Goal: Check status: Check status

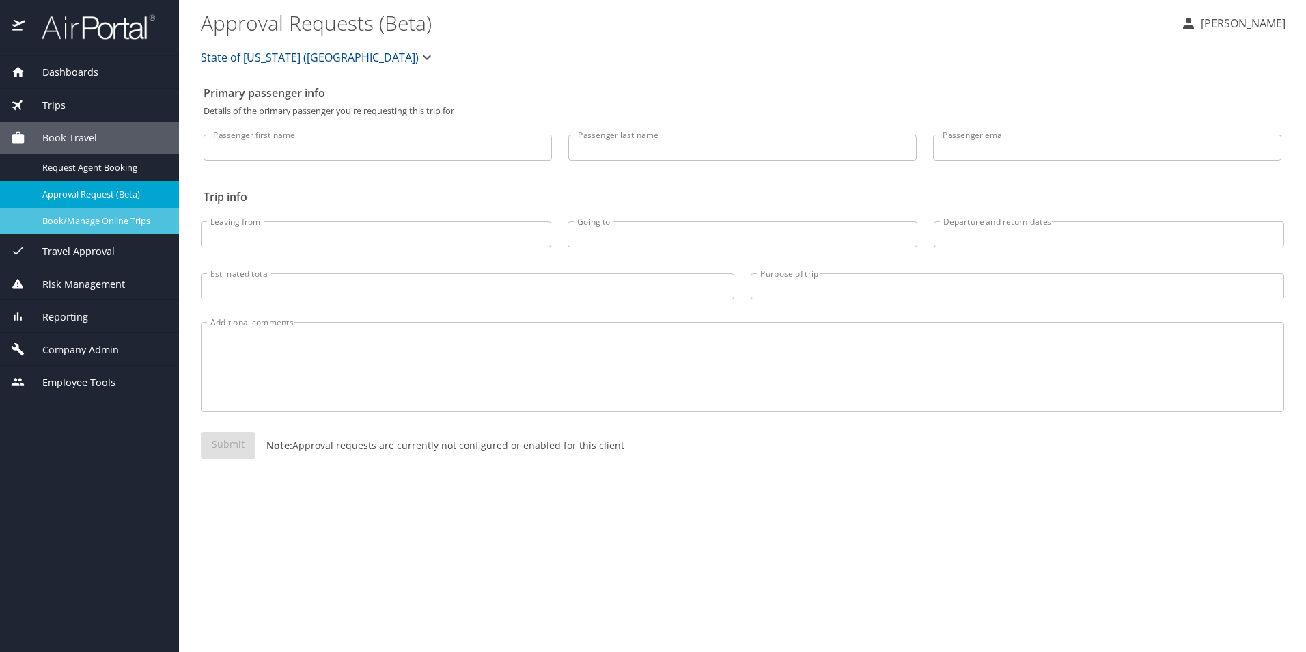
click at [90, 213] on div "Book/Manage Online Trips" at bounding box center [89, 221] width 157 height 16
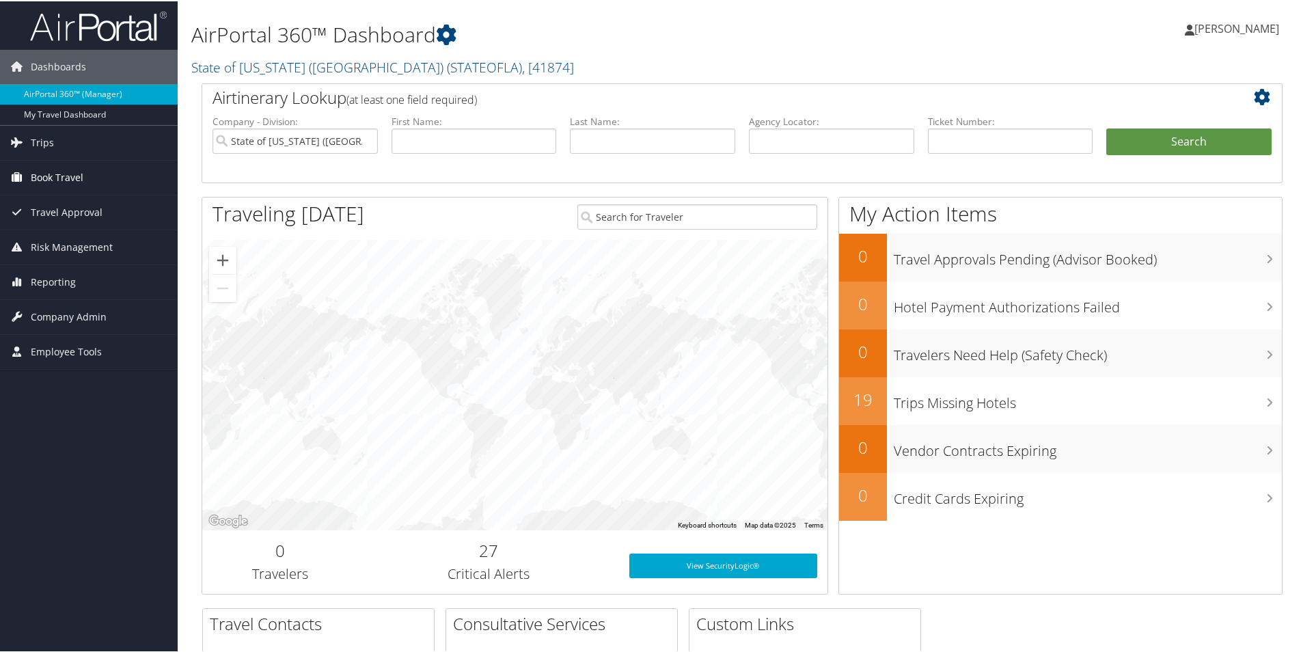
click at [48, 171] on span "Book Travel" at bounding box center [57, 176] width 53 height 34
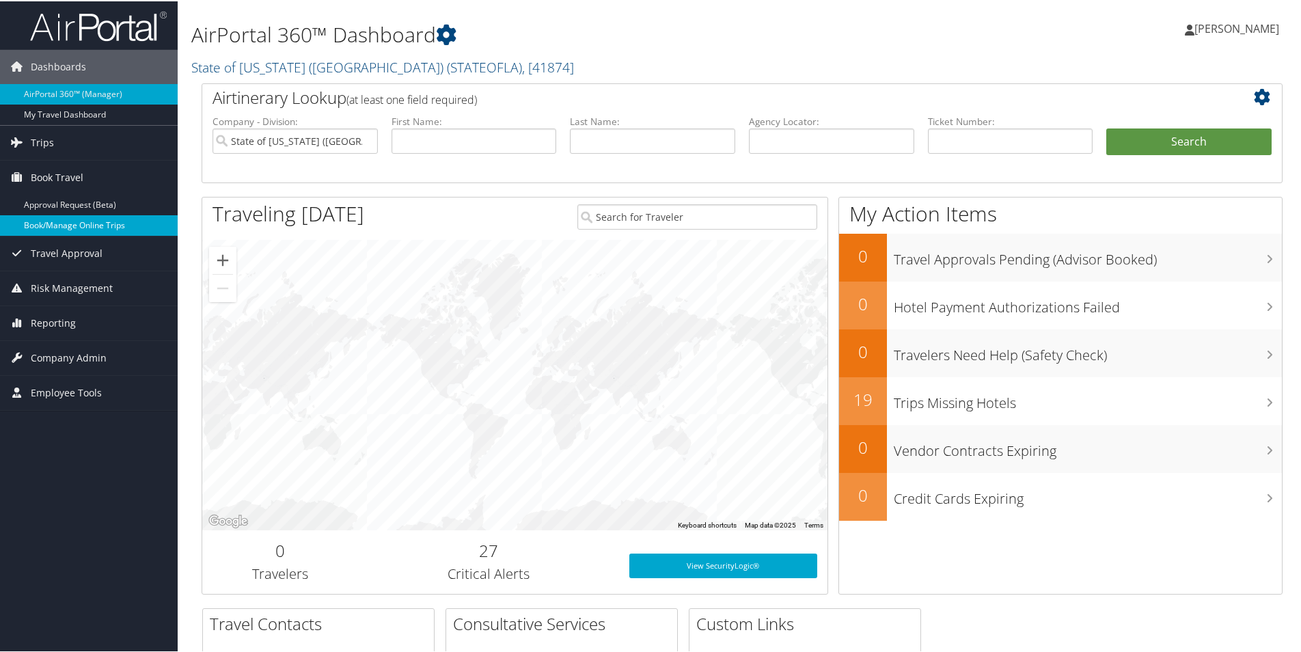
click at [70, 217] on link "Book/Manage Online Trips" at bounding box center [89, 224] width 178 height 20
click at [61, 221] on link "Book/Manage Online Trips" at bounding box center [89, 224] width 178 height 20
click at [77, 227] on link "Book/Manage Online Trips" at bounding box center [89, 224] width 178 height 20
click at [420, 137] on input "text" at bounding box center [473, 139] width 165 height 25
type input "Quintin"
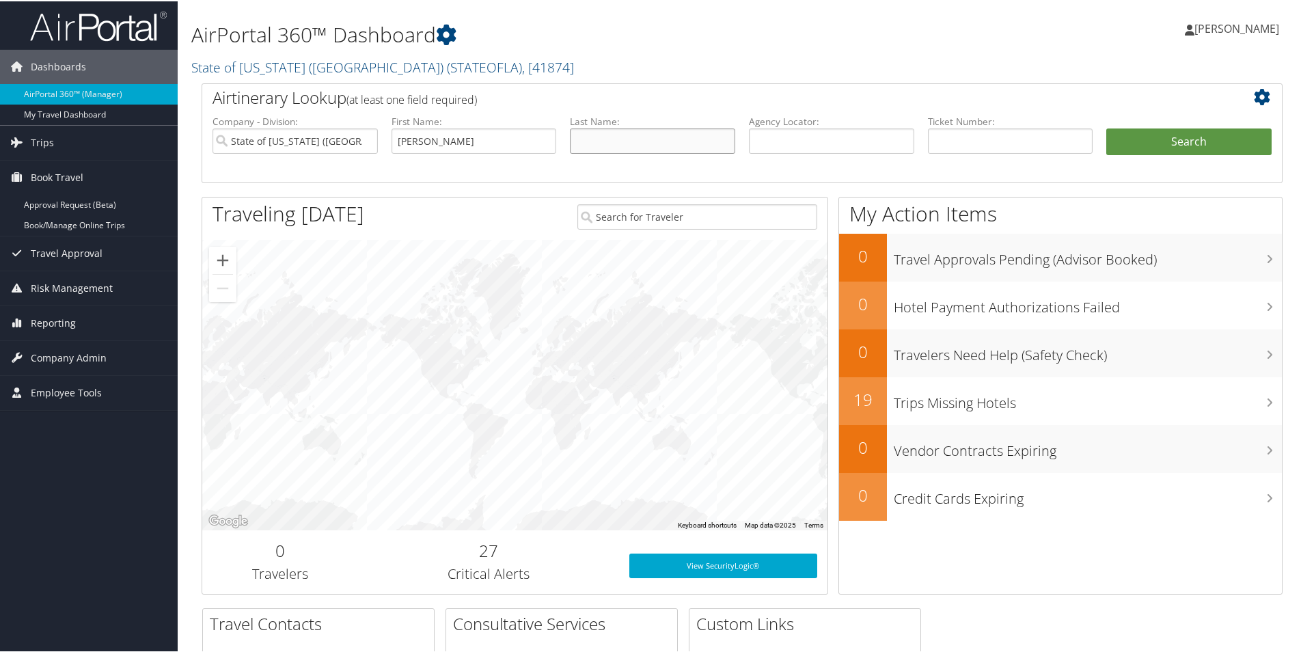
type input "Taylor"
click at [1152, 137] on button "Search" at bounding box center [1188, 140] width 165 height 27
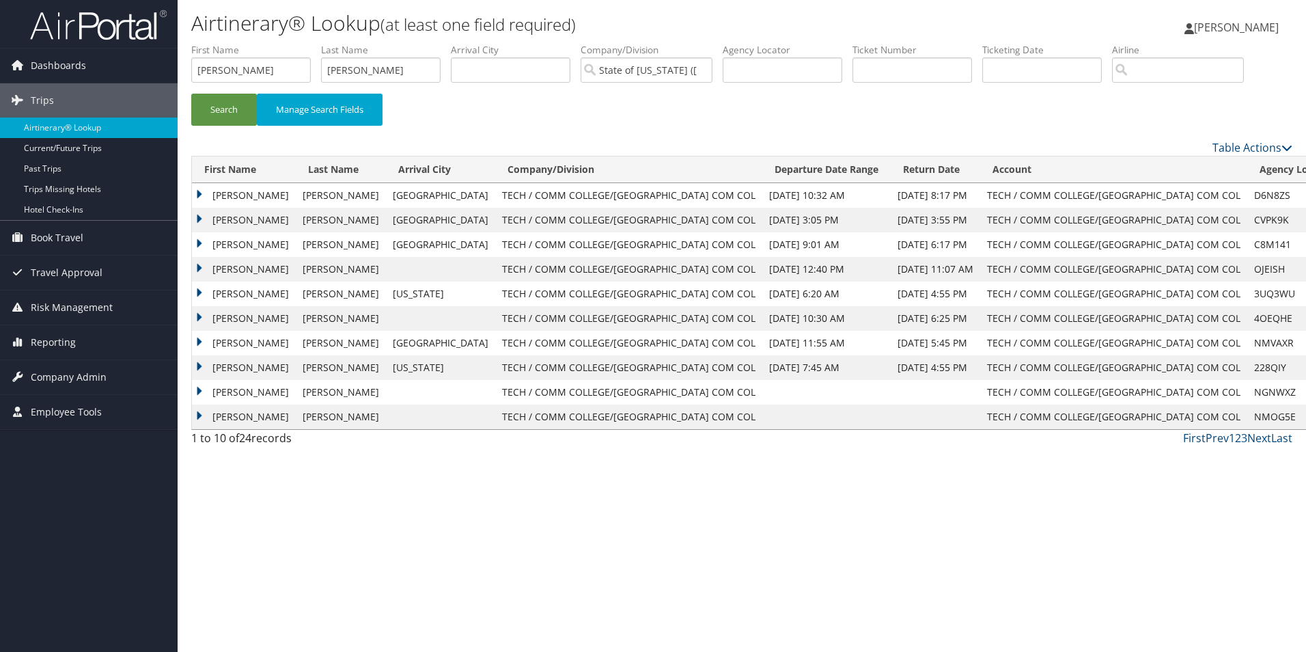
click at [245, 213] on td "QUINTIN DARNELL" at bounding box center [244, 220] width 104 height 25
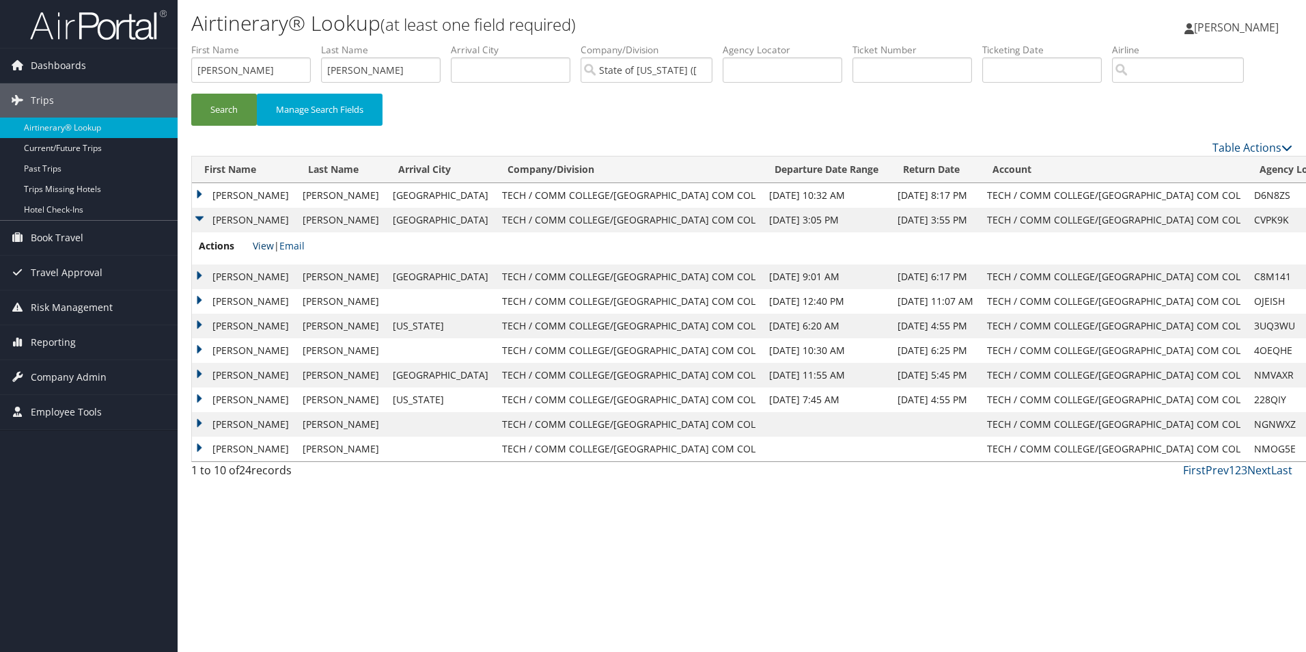
click at [262, 241] on link "View" at bounding box center [263, 245] width 21 height 13
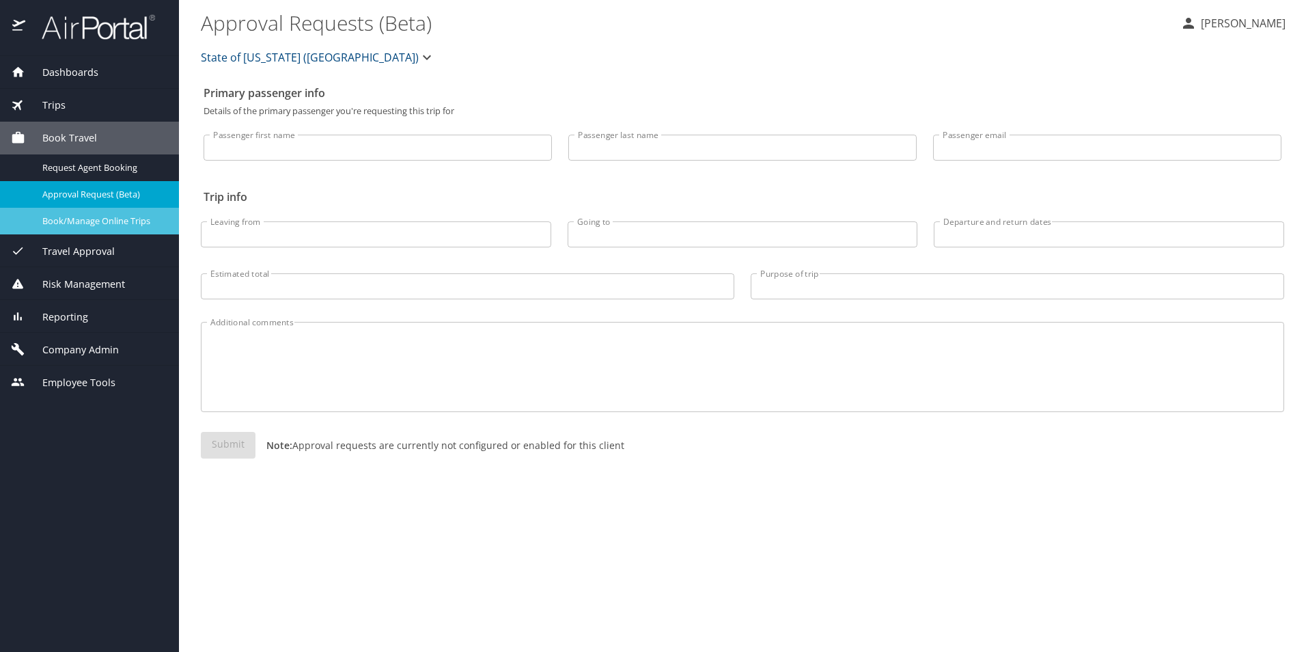
click at [120, 217] on span "Book/Manage Online Trips" at bounding box center [102, 221] width 120 height 13
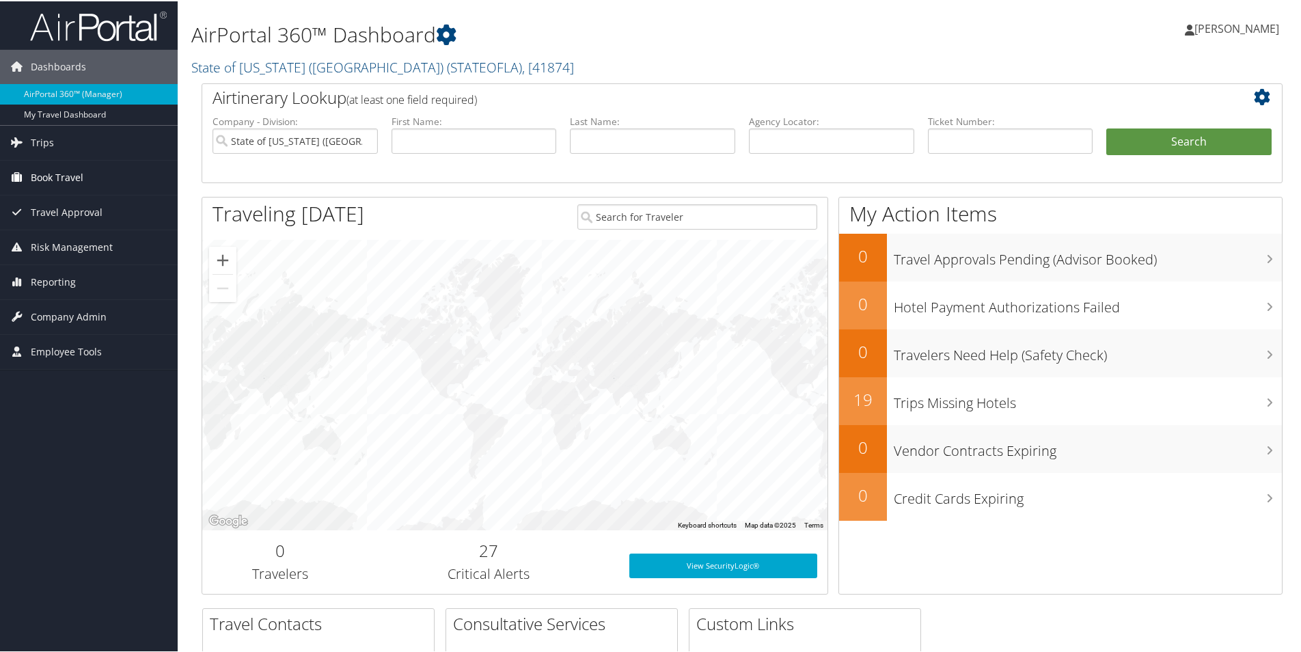
click at [80, 174] on span "Book Travel" at bounding box center [57, 176] width 53 height 34
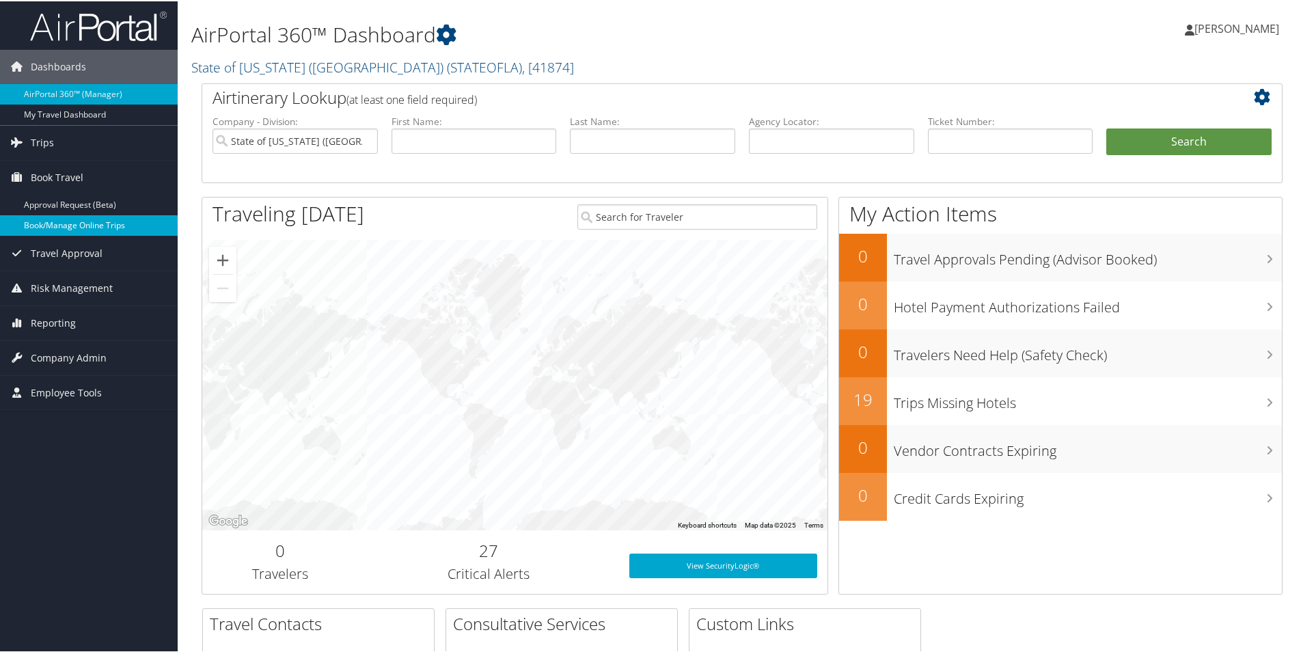
click at [116, 221] on link "Book/Manage Online Trips" at bounding box center [89, 224] width 178 height 20
click at [429, 143] on input "text" at bounding box center [473, 139] width 165 height 25
type input "Quintin"
type input "Taylor"
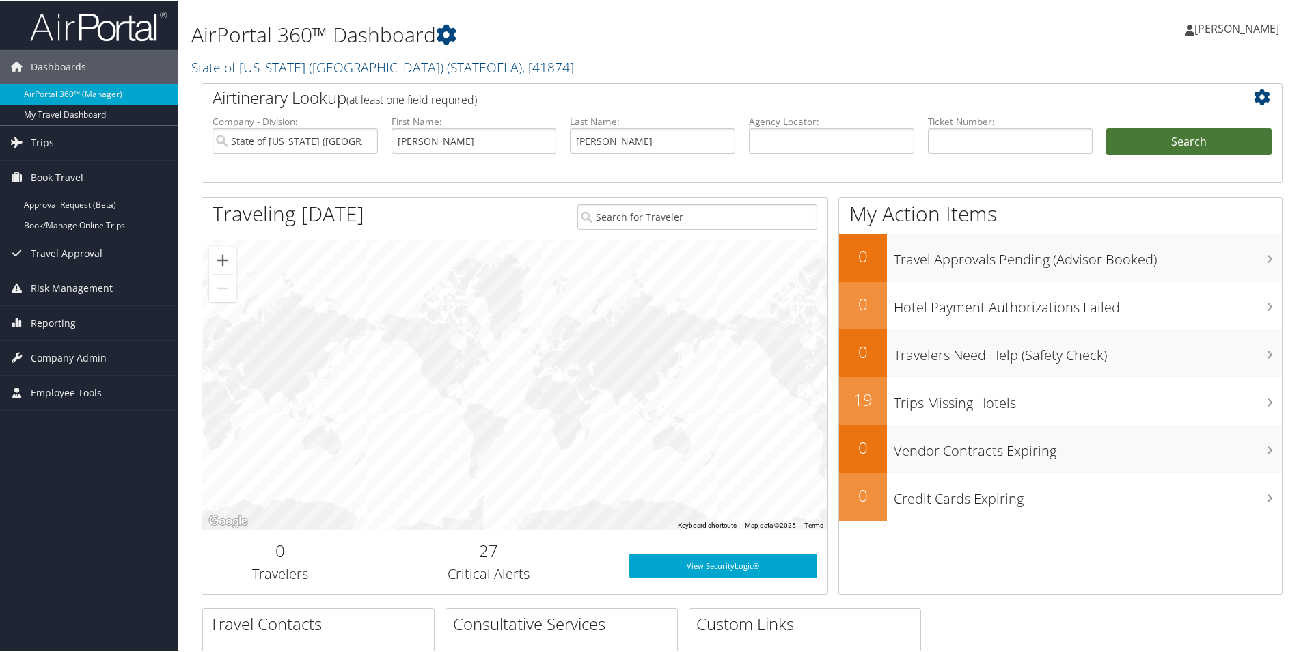
click at [1146, 139] on button "Search" at bounding box center [1188, 140] width 165 height 27
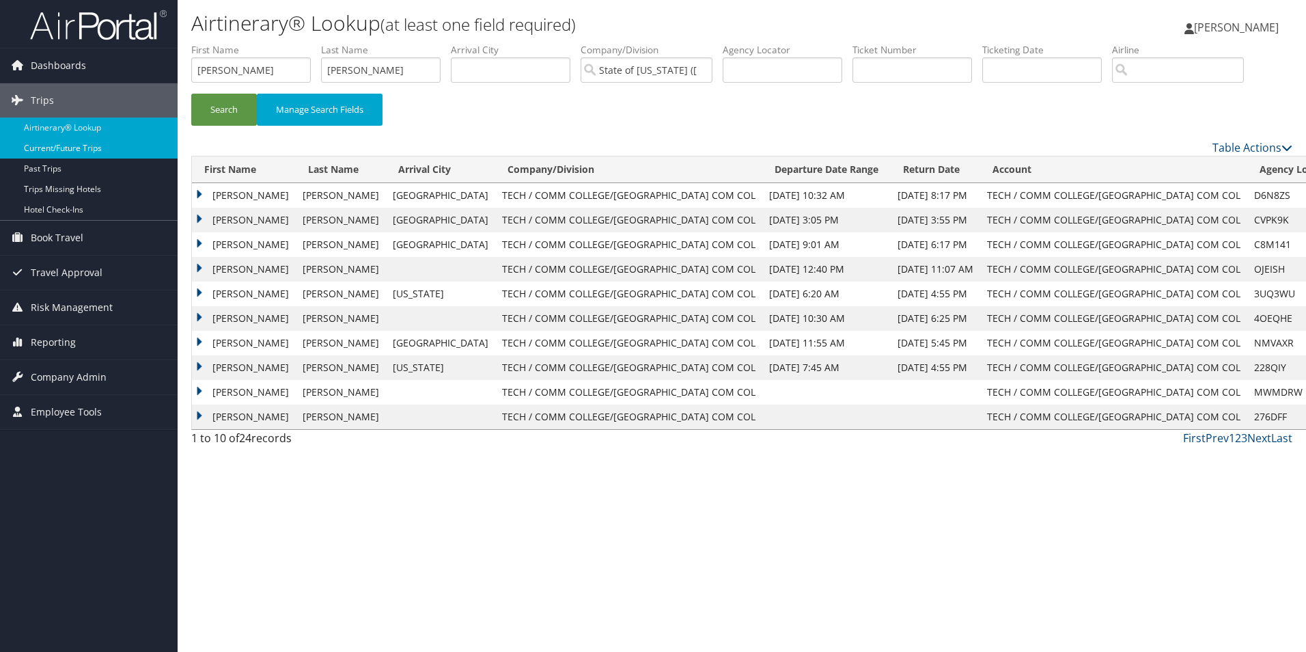
click at [51, 141] on link "Current/Future Trips" at bounding box center [89, 148] width 178 height 20
